Goal: Information Seeking & Learning: Learn about a topic

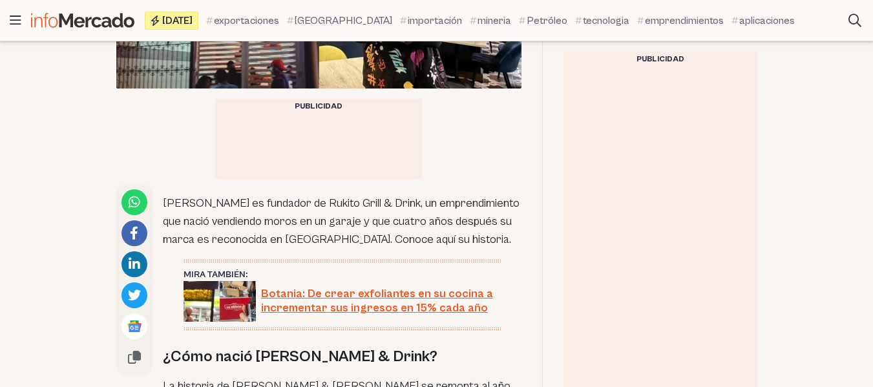
scroll to position [603, 0]
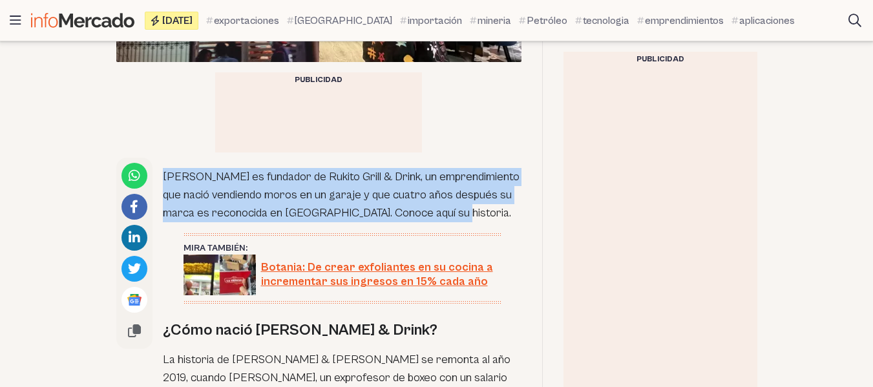
drag, startPoint x: 163, startPoint y: 148, endPoint x: 497, endPoint y: 175, distance: 335.1
click at [497, 175] on p "[PERSON_NAME] es fundador de Rukito Grill & Drink, un emprendimiento que nació …" at bounding box center [342, 195] width 359 height 54
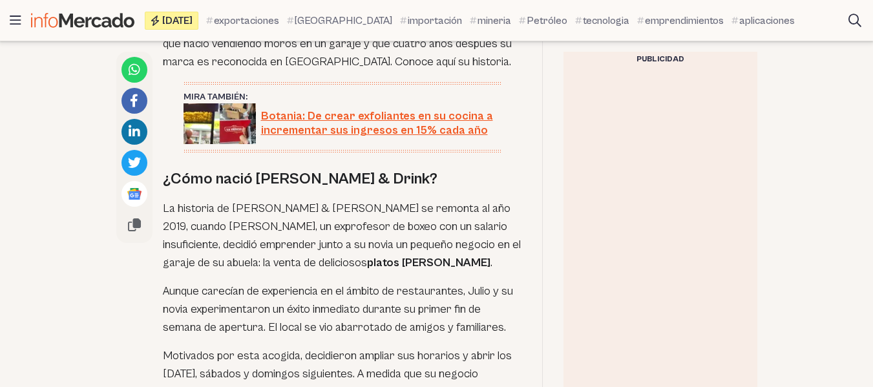
click at [194, 216] on p "La historia de [PERSON_NAME] & [PERSON_NAME] se remonta al año 2019, cuando [PE…" at bounding box center [342, 236] width 359 height 72
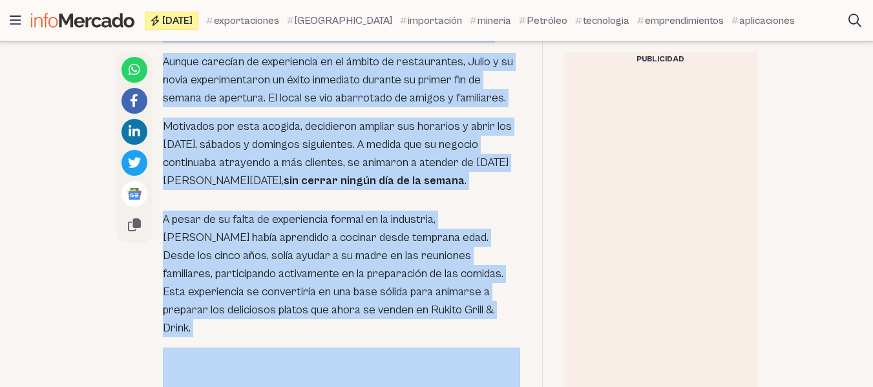
scroll to position [1055, 0]
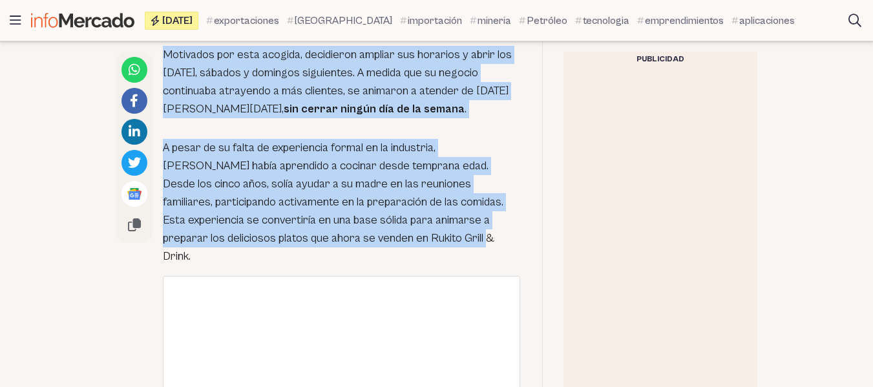
drag, startPoint x: 159, startPoint y: 193, endPoint x: 330, endPoint y: 223, distance: 173.7
copy div "Lo ipsumdol si Ametco Adipi & Elits do eiusmod te inc 5853, utlabo Etdol Magna …"
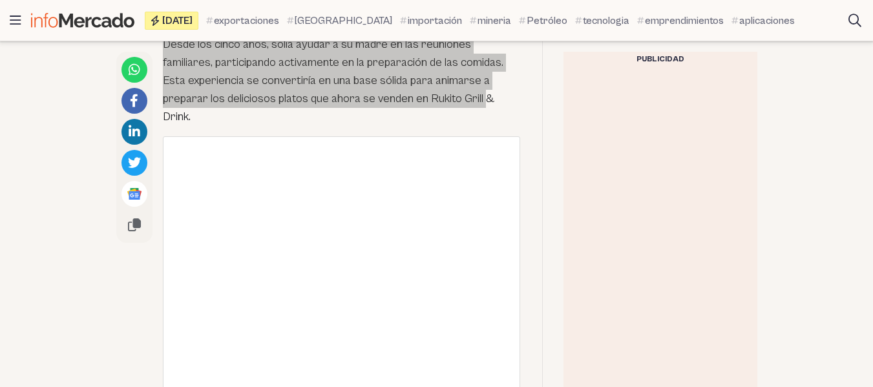
scroll to position [1356, 0]
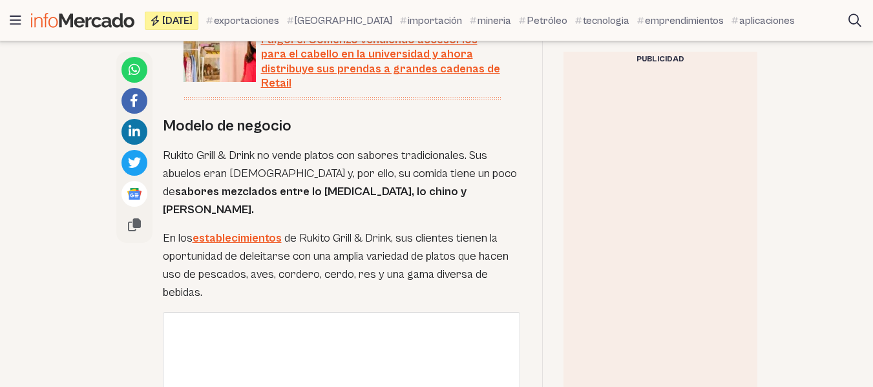
scroll to position [2261, 0]
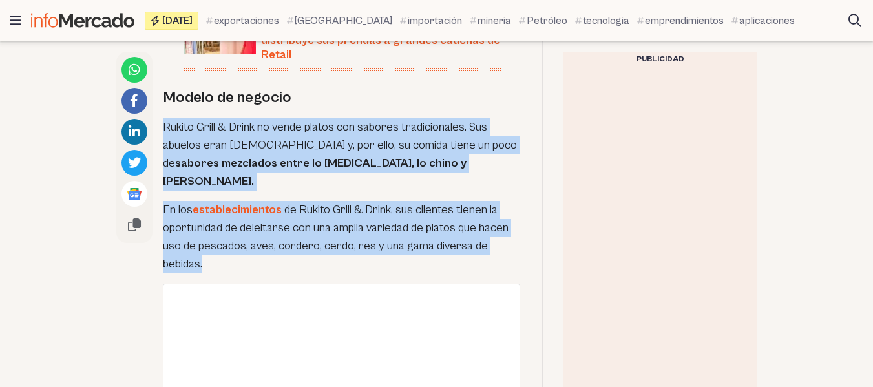
drag, startPoint x: 163, startPoint y: 76, endPoint x: 251, endPoint y: 198, distance: 149.9
copy div "Rukito Grill & Drink no vende platos con sabores tradicionales. Sus abuelos era…"
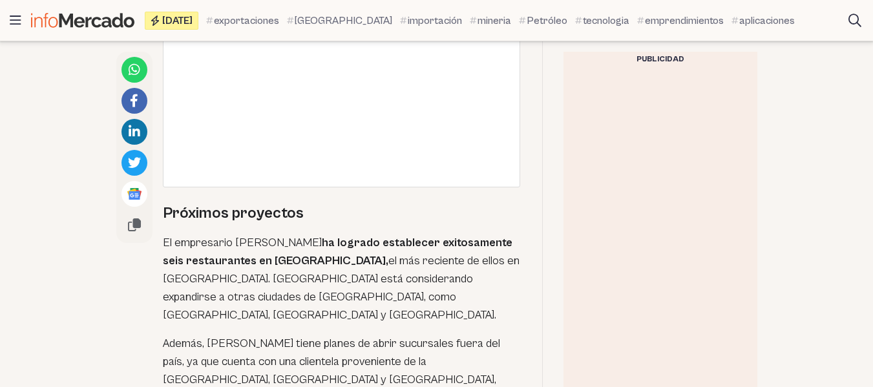
scroll to position [3014, 0]
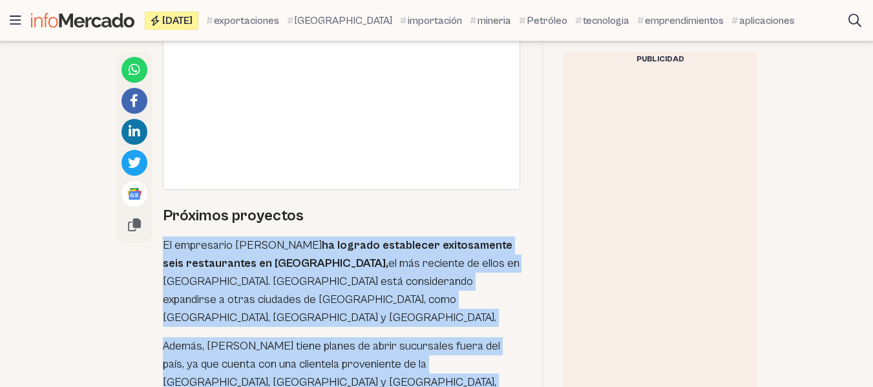
drag, startPoint x: 160, startPoint y: 177, endPoint x: 245, endPoint y: 311, distance: 158.6
copy div "El empresario [PERSON_NAME] ha logrado establecer exitosamente seis restaurante…"
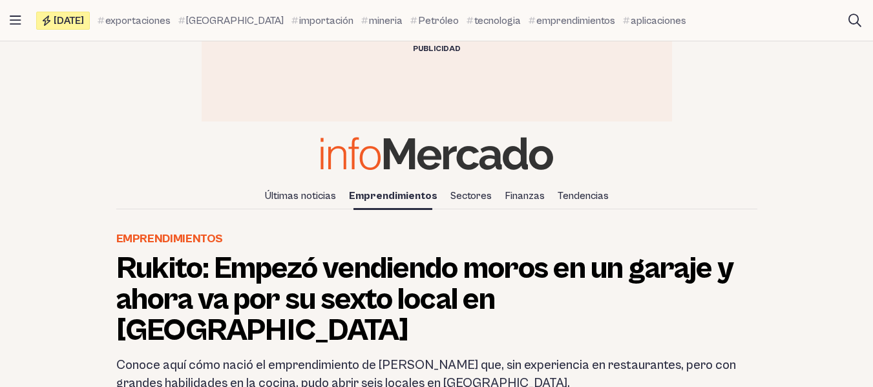
scroll to position [151, 0]
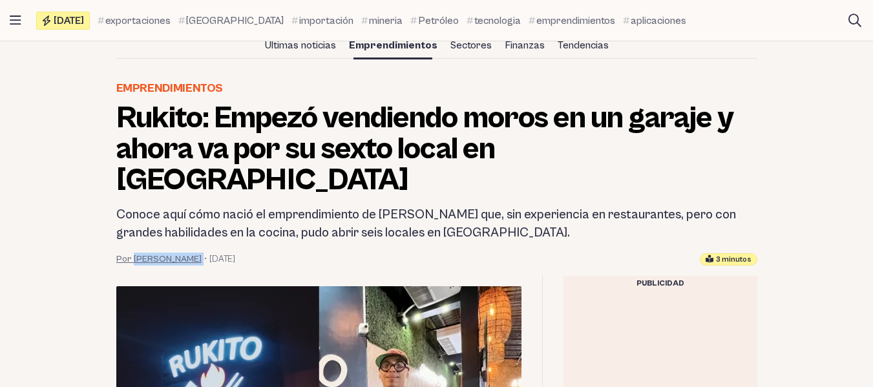
drag, startPoint x: 194, startPoint y: 227, endPoint x: 138, endPoint y: 231, distance: 56.3
click at [132, 253] on div "Por [PERSON_NAME] • [DATE]" at bounding box center [175, 259] width 119 height 13
copy div "[PERSON_NAME]"
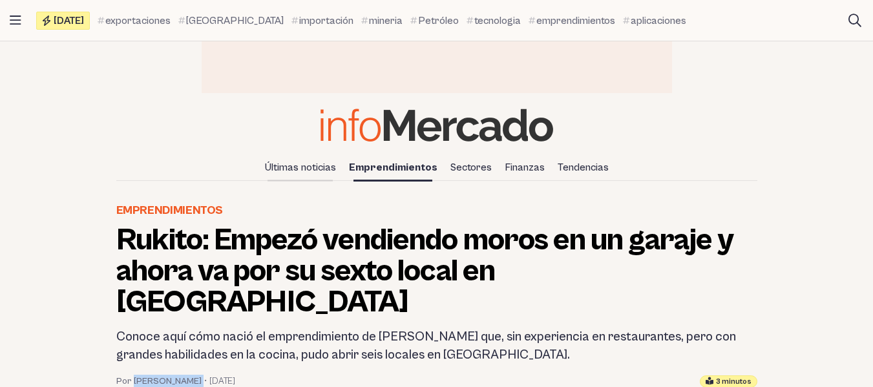
scroll to position [0, 0]
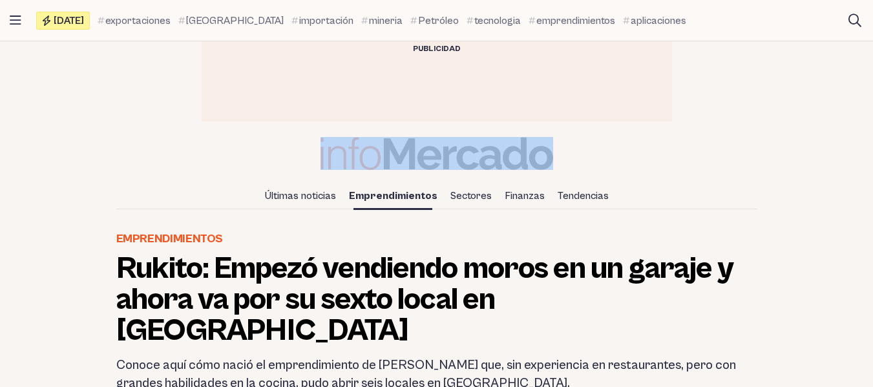
drag, startPoint x: 571, startPoint y: 151, endPoint x: 352, endPoint y: 145, distance: 219.1
click at [352, 145] on div "Últimas noticias Emprendimientos Sectores Finanzas Tendencias" at bounding box center [436, 173] width 873 height 72
copy link
